Goal: Browse casually: Explore the website without a specific task or goal

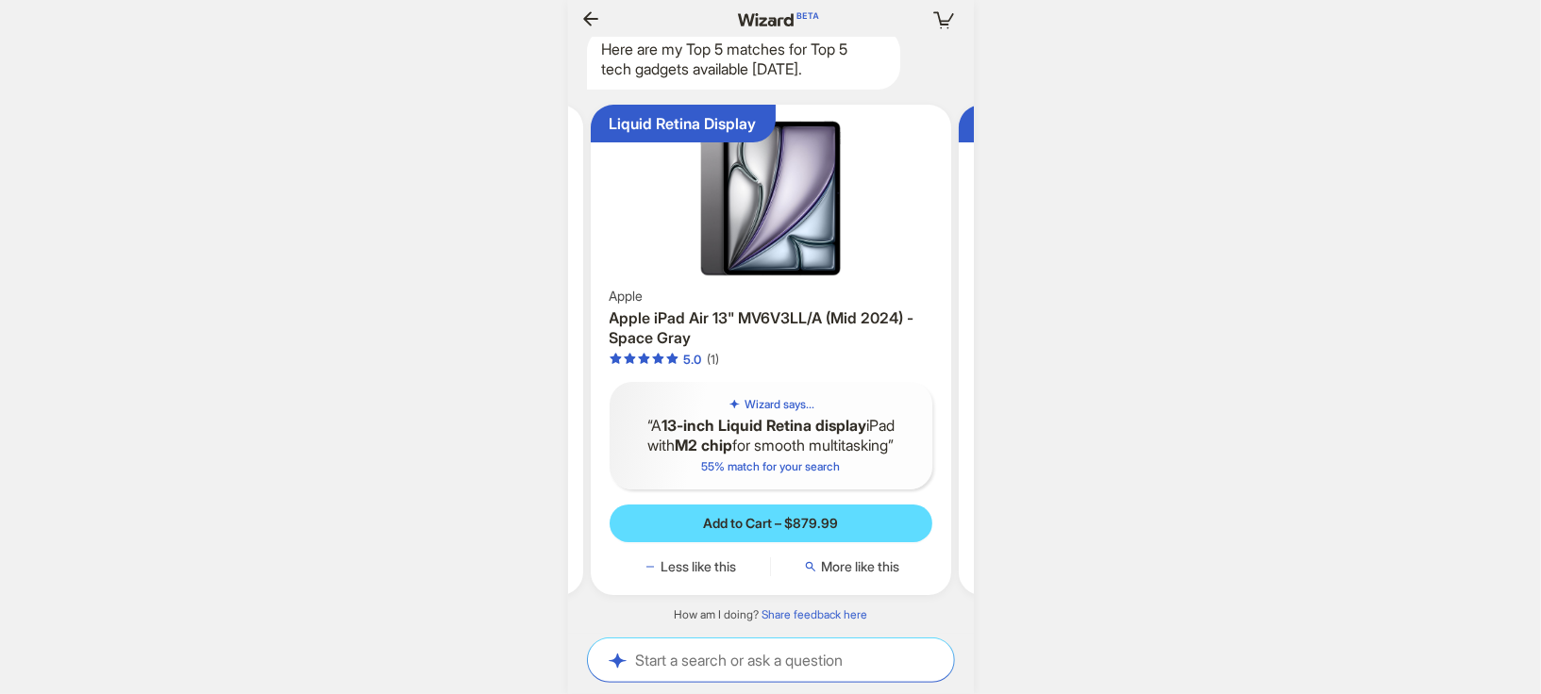
scroll to position [0, 1767]
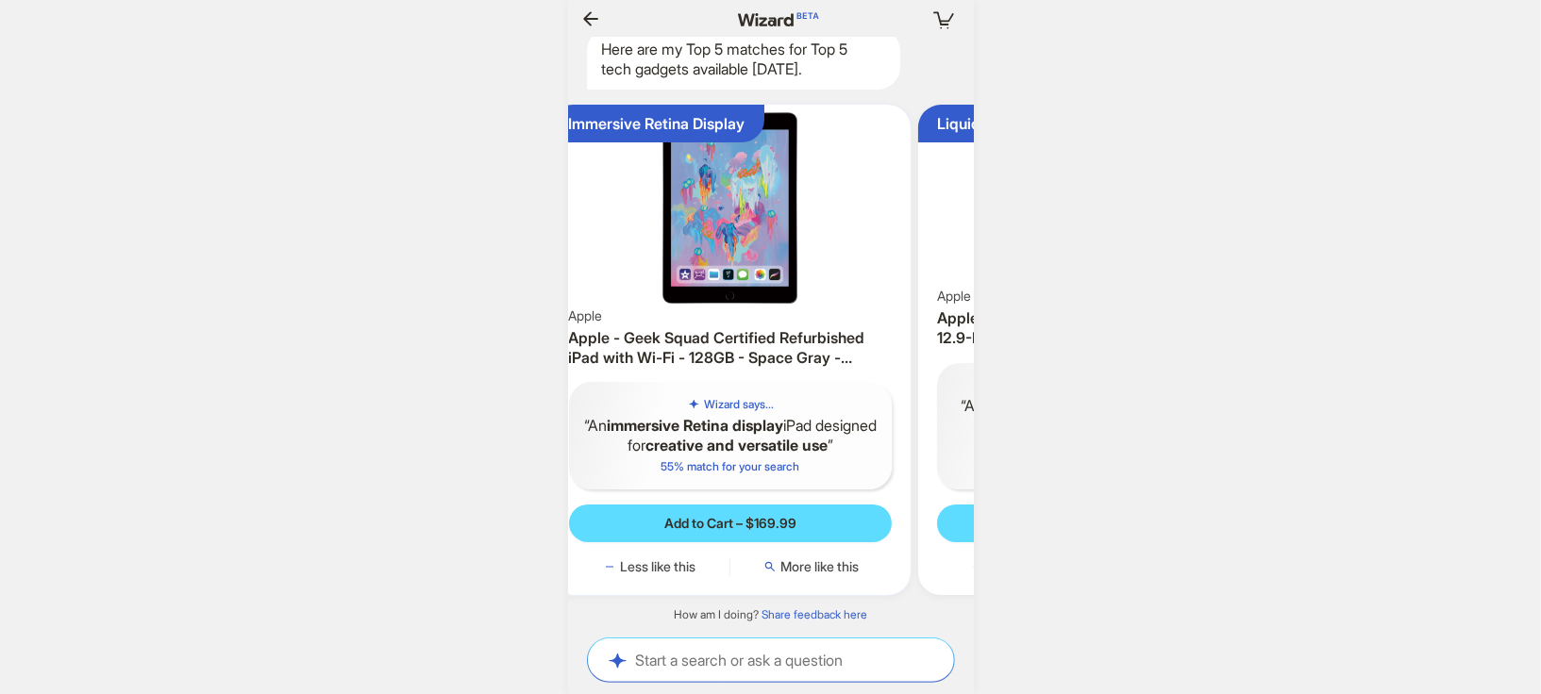
scroll to position [0, 1571]
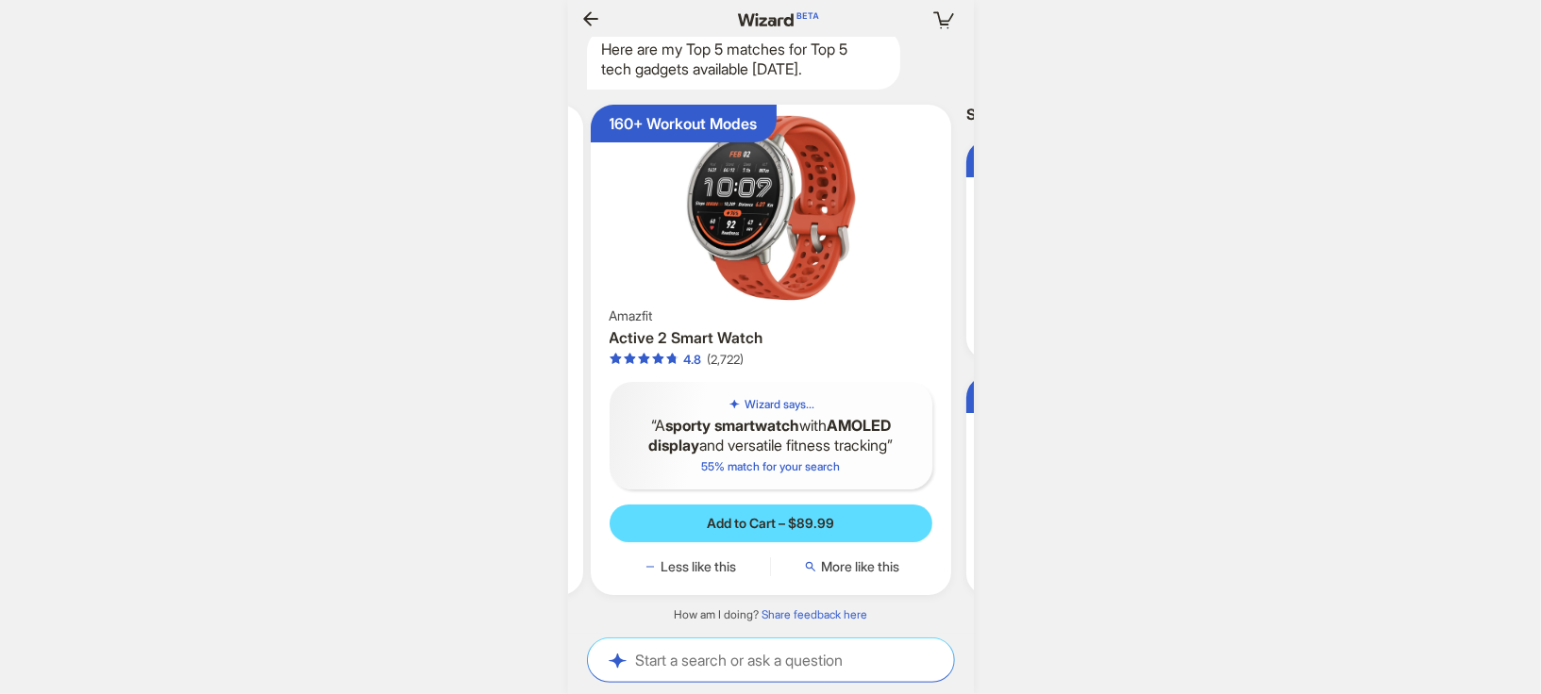
scroll to position [0, 1996]
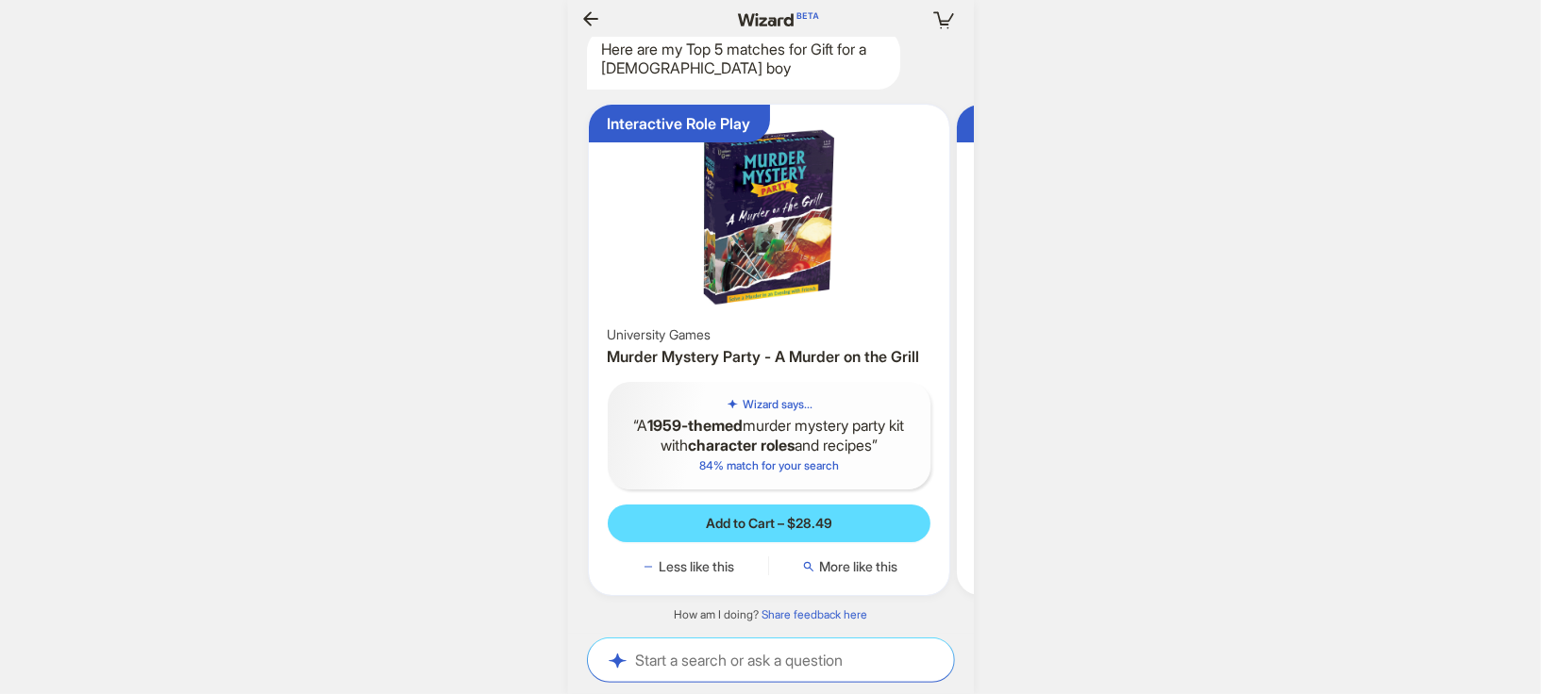
scroll to position [0, 1520]
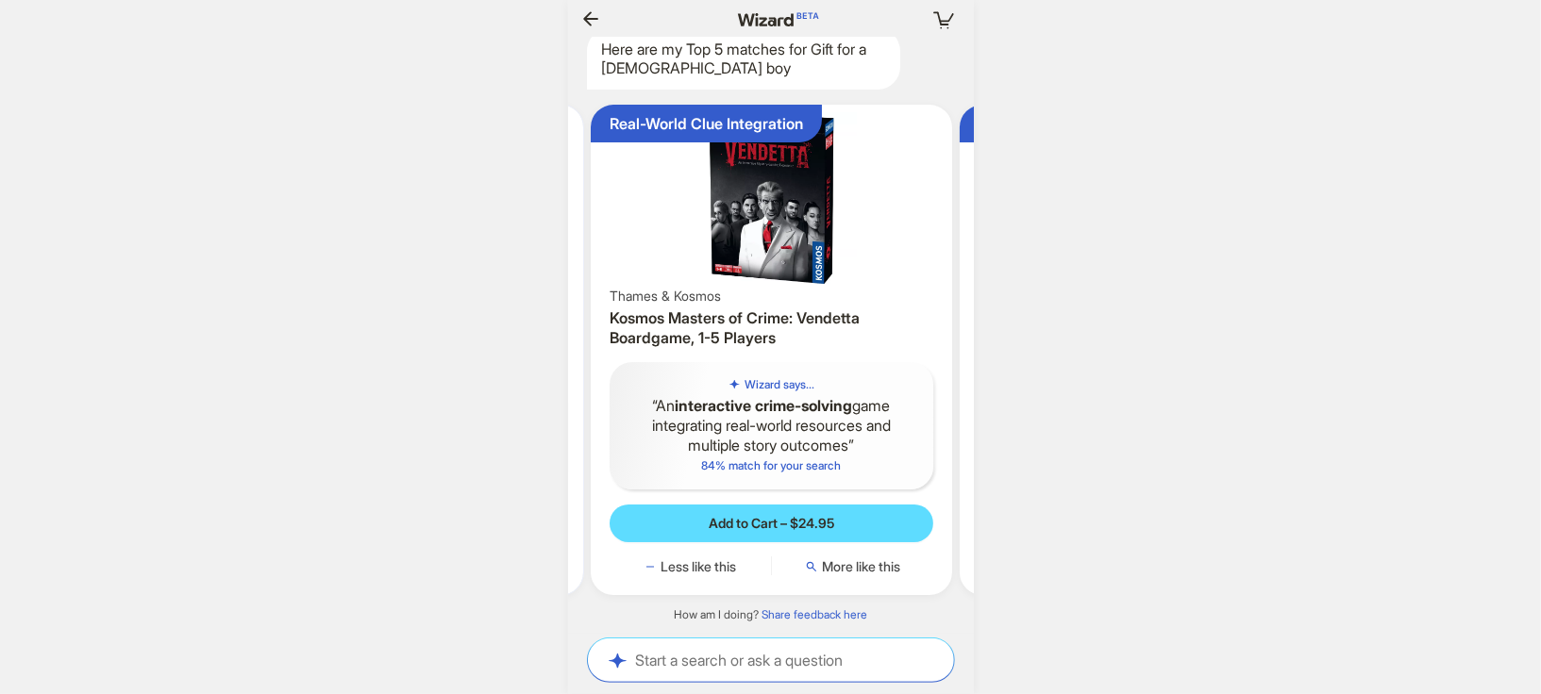
scroll to position [0, 1564]
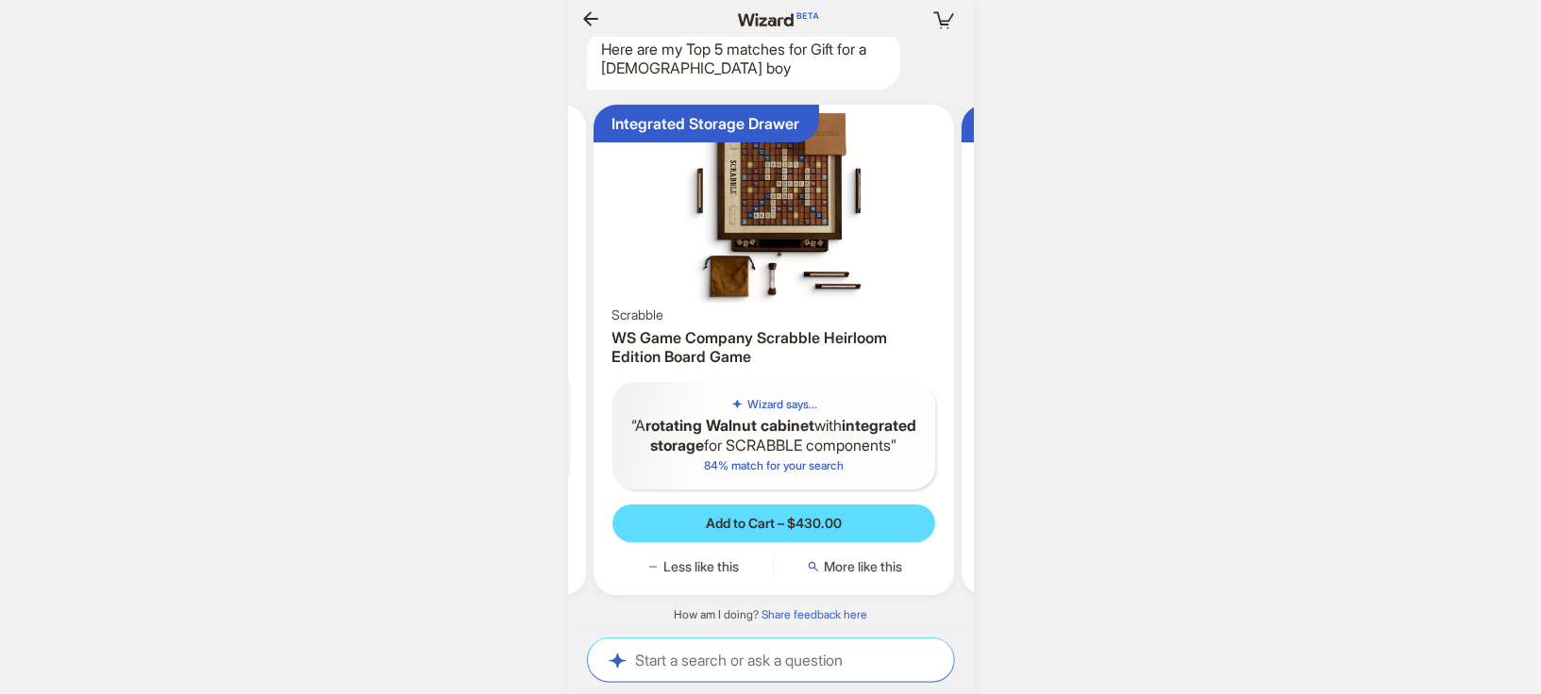
scroll to position [0, 735]
click at [1093, 192] on div "Your cart is empty Hi, Melissa! I’m your superpowered shopping agent What are y…" at bounding box center [770, 347] width 1541 height 694
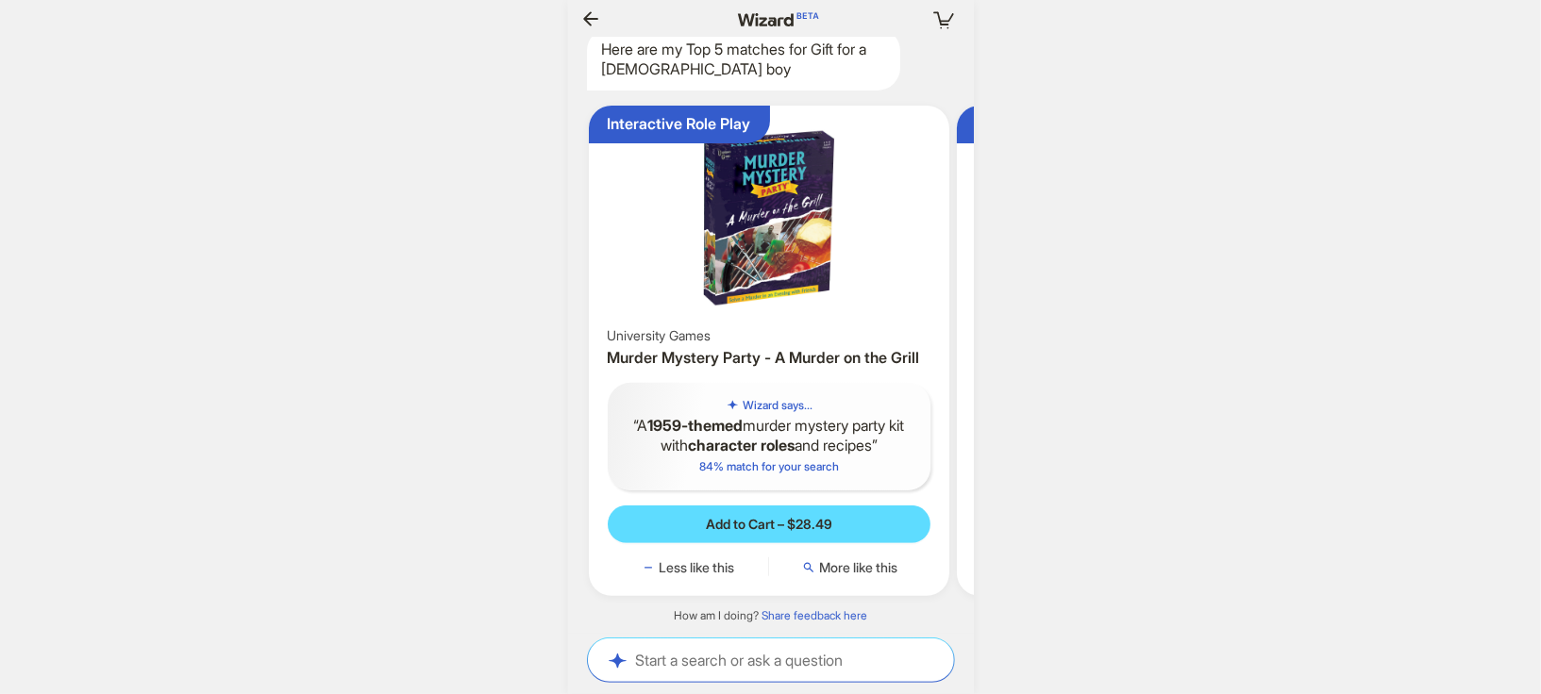
scroll to position [0, 2210]
